Goal: Task Accomplishment & Management: Use online tool/utility

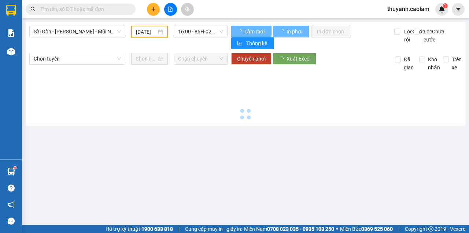
type input "[DATE]"
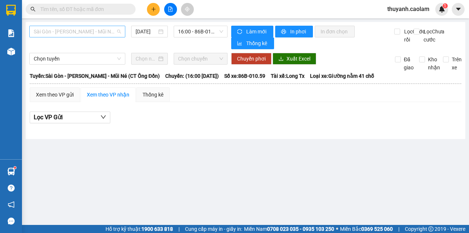
click at [101, 32] on span "Sài Gòn - [PERSON_NAME] - Mũi Né (CT Ông Đồn)" at bounding box center [77, 31] width 87 height 11
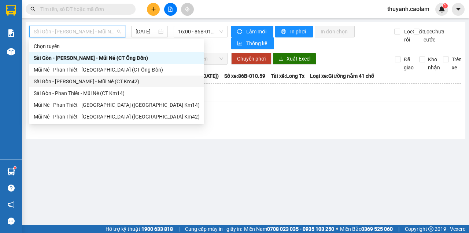
click at [118, 83] on div "Sài Gòn - [PERSON_NAME] - Mũi Né (CT Km42)" at bounding box center [117, 81] width 166 height 8
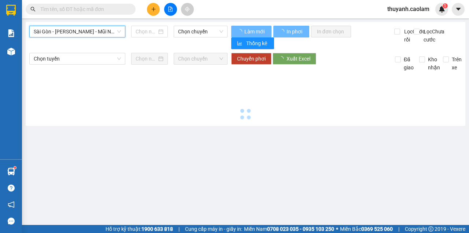
type input "[DATE]"
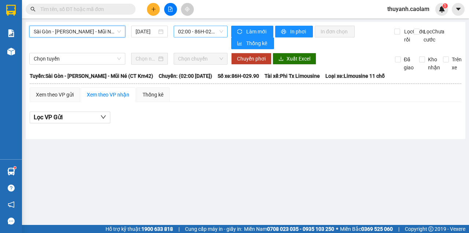
click at [198, 35] on span "02:00 - 86H-029.90" at bounding box center [200, 31] width 45 height 11
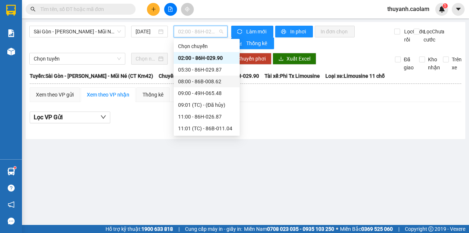
drag, startPoint x: 204, startPoint y: 81, endPoint x: 428, endPoint y: 142, distance: 231.2
click at [204, 81] on div "08:00 - 86B-008.62" at bounding box center [206, 81] width 57 height 8
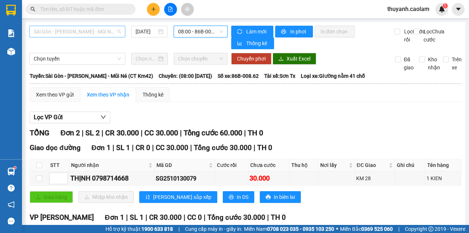
click at [87, 36] on span "Sài Gòn - [PERSON_NAME] - Mũi Né (CT Km42)" at bounding box center [77, 31] width 87 height 11
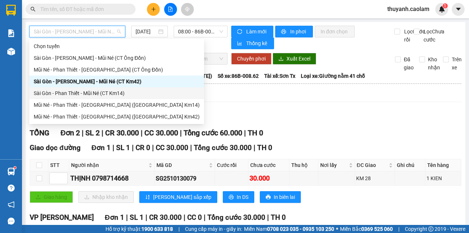
click at [121, 89] on div "Sài Gòn - Phan Thiết - Mũi Né (CT Km14)" at bounding box center [117, 93] width 166 height 8
type input "[DATE]"
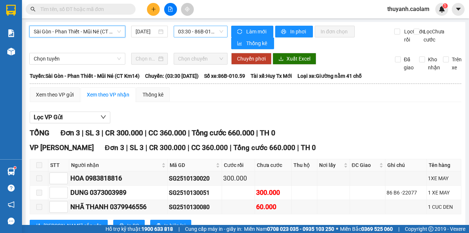
drag, startPoint x: 176, startPoint y: 39, endPoint x: 180, endPoint y: 34, distance: 7.0
click at [177, 39] on div "Sài Gòn - Phan Thiết - Mũi Né (CT Km14) [GEOGRAPHIC_DATA] - [GEOGRAPHIC_DATA] -…" at bounding box center [128, 37] width 198 height 23
click at [182, 32] on span "03:30 - 86B-010.59" at bounding box center [200, 31] width 45 height 11
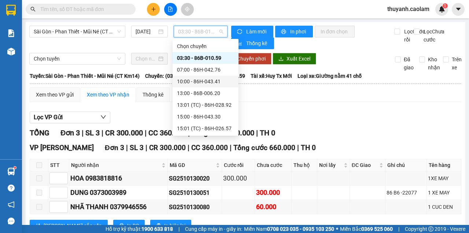
click at [202, 81] on div "10:00 - 86H-043.41" at bounding box center [205, 81] width 57 height 8
